Goal: Information Seeking & Learning: Learn about a topic

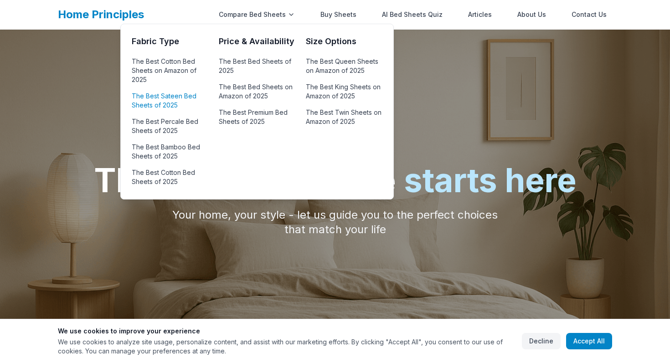
click at [183, 100] on link "The Best Sateen Bed Sheets of 2025" at bounding box center [170, 101] width 76 height 22
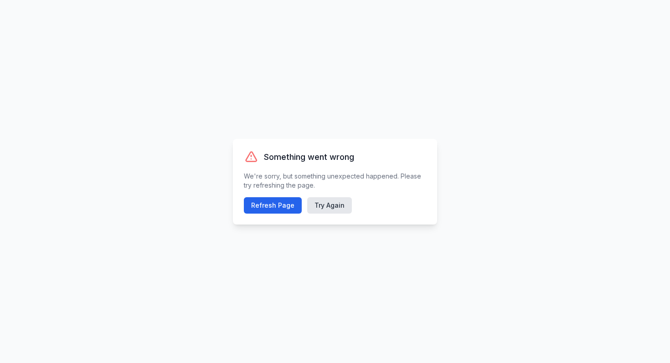
click at [278, 196] on div "Something went wrong We're sorry, but something unexpected happened. Please try…" at bounding box center [335, 182] width 204 height 86
click at [277, 206] on button "Refresh Page" at bounding box center [273, 205] width 58 height 16
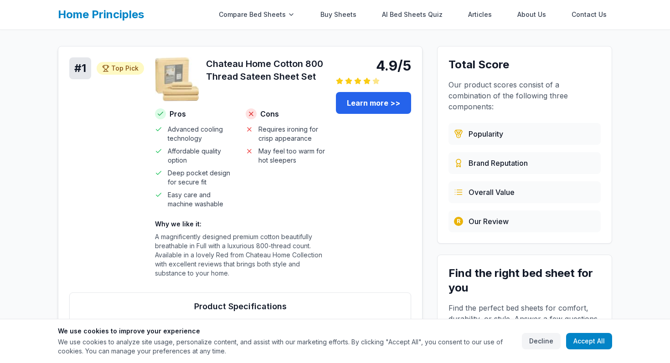
scroll to position [100, 0]
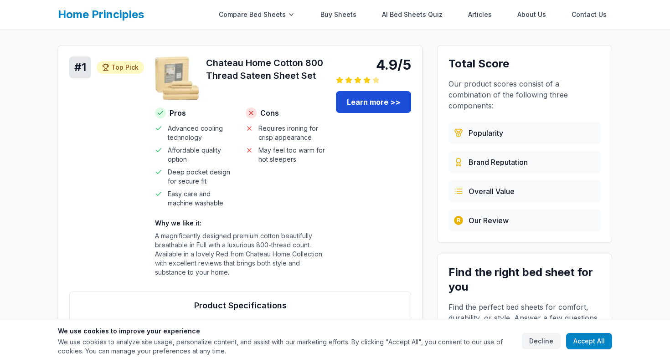
click at [356, 106] on link "Learn more >>" at bounding box center [373, 102] width 75 height 22
